Goal: Task Accomplishment & Management: Manage account settings

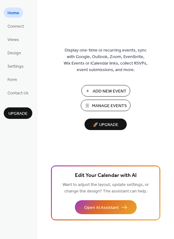
click at [101, 105] on span "Manage Events" at bounding box center [109, 106] width 35 height 7
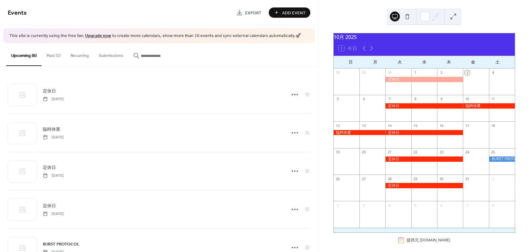
click at [54, 53] on button "Past (1)" at bounding box center [54, 54] width 24 height 22
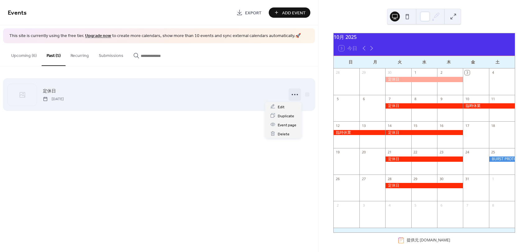
click at [295, 94] on icon at bounding box center [295, 95] width 10 height 10
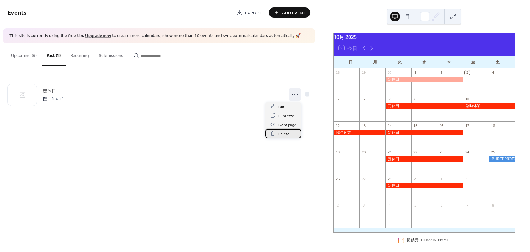
click at [281, 134] on span "Delete" at bounding box center [284, 134] width 12 height 7
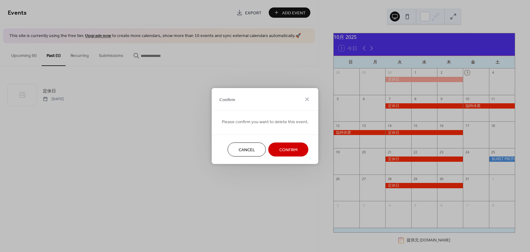
click at [282, 145] on button "Confirm" at bounding box center [289, 149] width 40 height 14
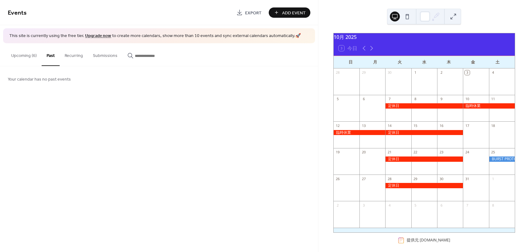
click at [21, 53] on button "Upcoming (6)" at bounding box center [23, 54] width 35 height 22
